Goal: Task Accomplishment & Management: Use online tool/utility

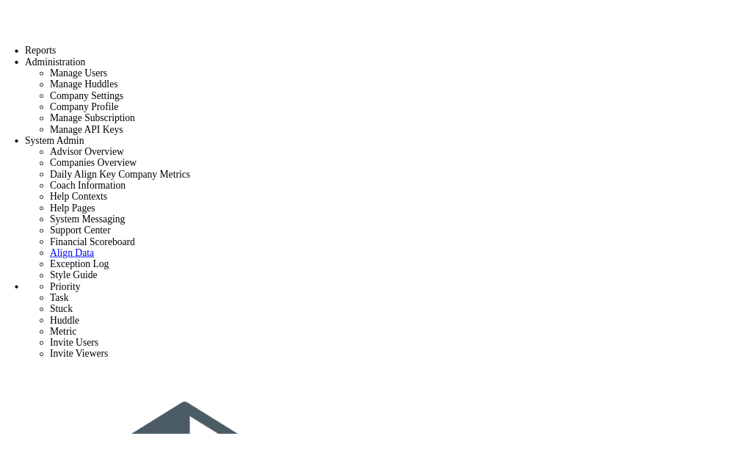
scroll to position [588, 0]
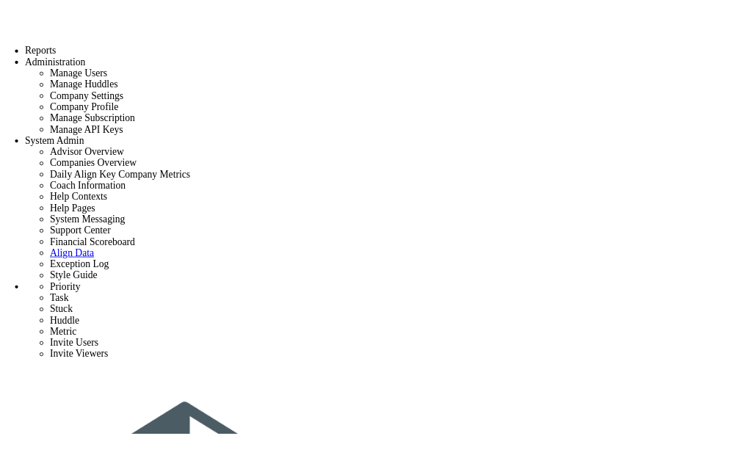
scroll to position [586, 0]
